Goal: Complete application form

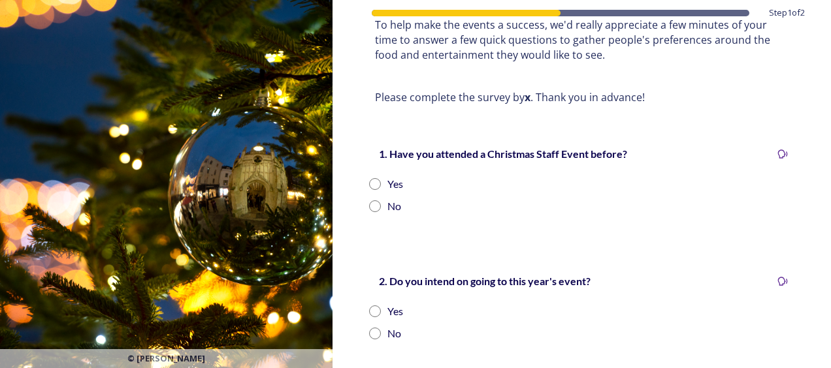
scroll to position [203, 0]
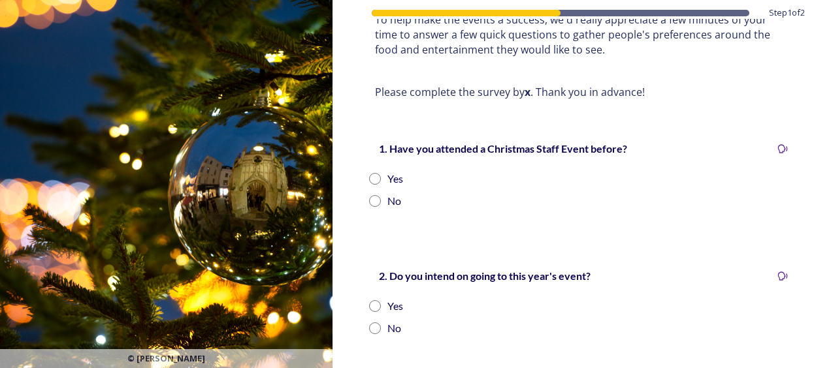
click at [372, 185] on input "radio" at bounding box center [375, 179] width 12 height 12
radio input "true"
click at [379, 314] on div "Yes" at bounding box center [581, 307] width 425 height 16
radio input "true"
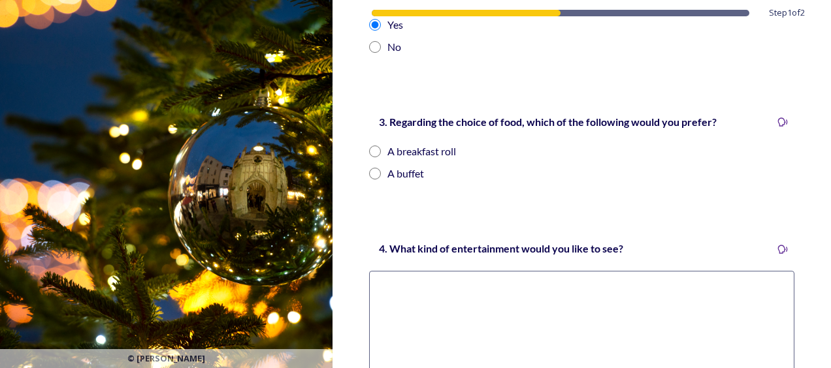
scroll to position [677, 0]
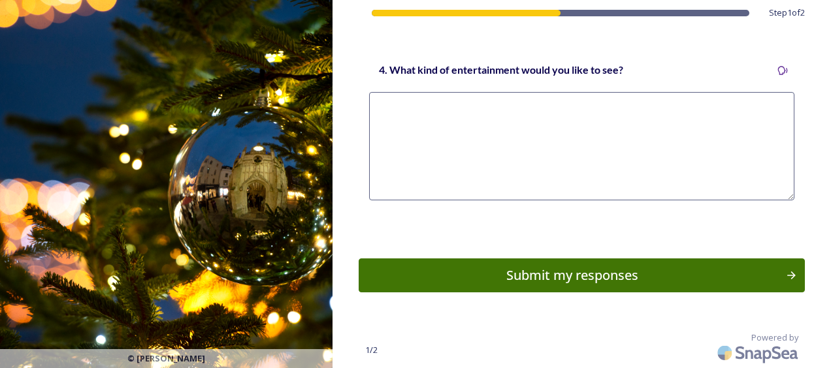
click at [495, 138] on textarea at bounding box center [581, 146] width 425 height 108
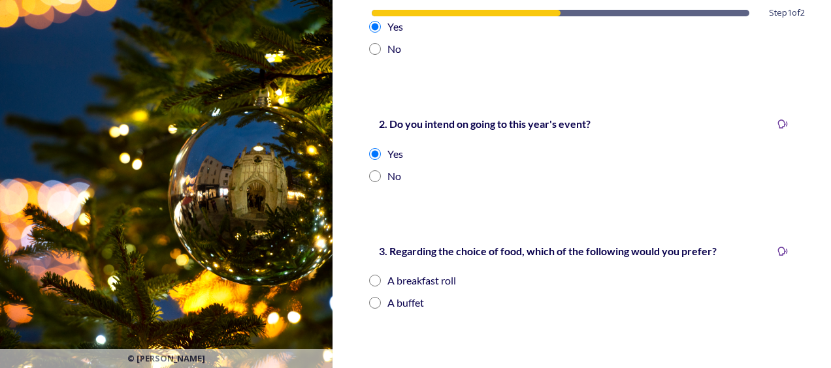
type textarea "hghf"
click at [411, 289] on div "A breakfast roll" at bounding box center [421, 281] width 69 height 16
radio input "true"
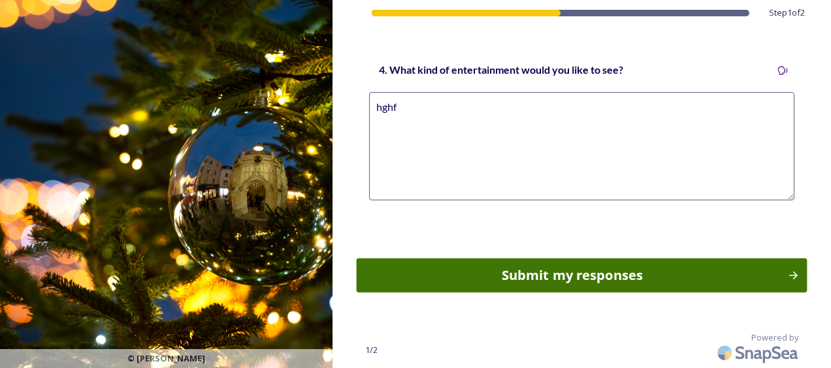
click at [741, 281] on div "Submit my responses" at bounding box center [571, 276] width 417 height 20
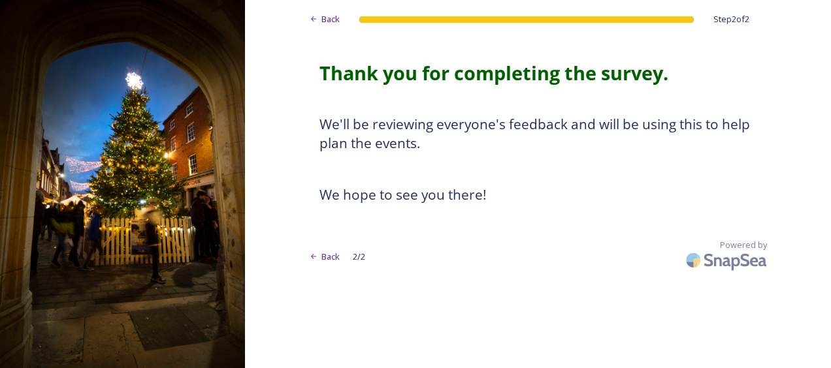
scroll to position [0, 0]
